Goal: Find specific page/section: Find specific page/section

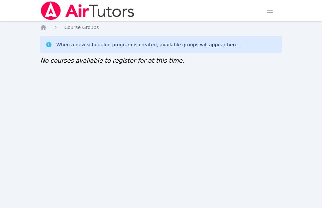
click at [88, 155] on div "Home Sessions Study Groups Students Messages Open user menu [PERSON_NAME] Open …" at bounding box center [161, 104] width 322 height 208
click at [206, 57] on div "When a new scheduled program is created, available groups will appear here. No …" at bounding box center [160, 50] width 241 height 29
drag, startPoint x: 65, startPoint y: 174, endPoint x: 62, endPoint y: 169, distance: 6.0
click at [62, 169] on div "Home Sessions Study Groups Students Messages Open user menu [PERSON_NAME] Open …" at bounding box center [161, 104] width 322 height 208
